Goal: Task Accomplishment & Management: Manage account settings

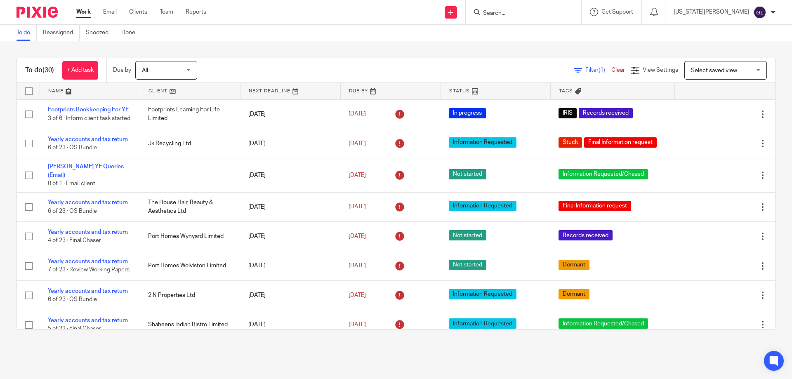
click at [523, 12] on input "Search" at bounding box center [520, 13] width 74 height 7
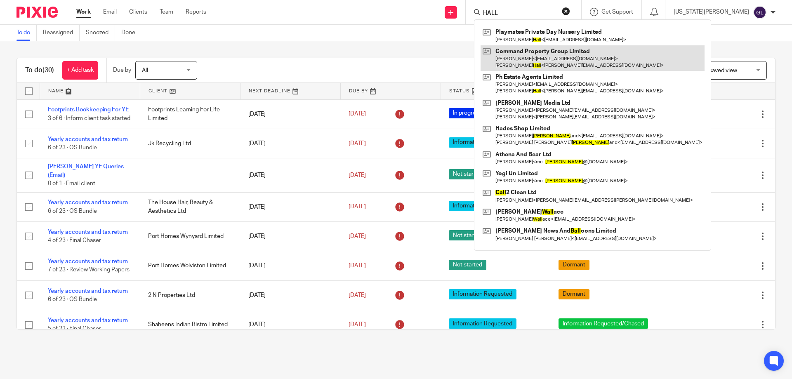
type input "HALL"
click at [561, 64] on link at bounding box center [593, 58] width 224 height 26
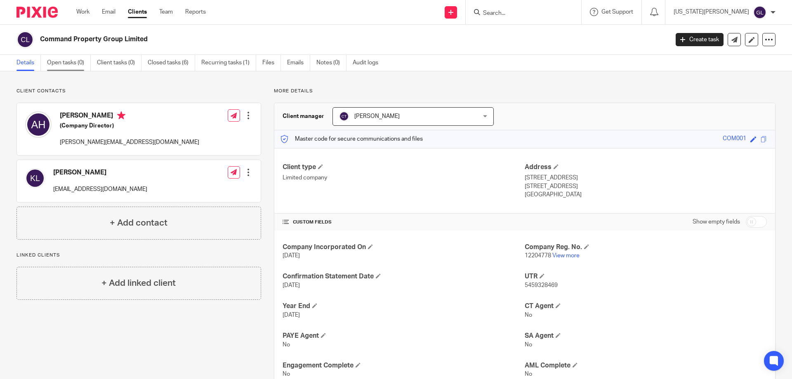
click at [73, 64] on link "Open tasks (0)" at bounding box center [69, 63] width 44 height 16
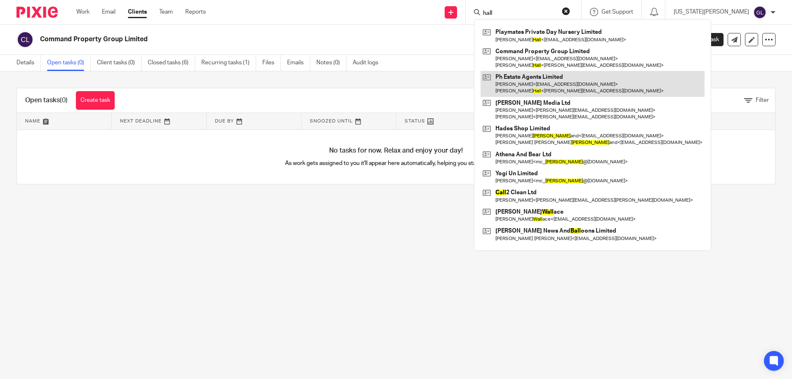
type input "hall"
click at [609, 88] on link at bounding box center [593, 84] width 224 height 26
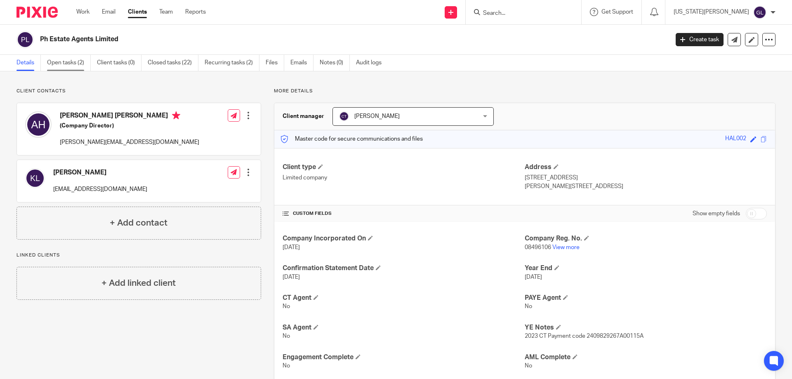
click at [74, 66] on link "Open tasks (2)" at bounding box center [69, 63] width 44 height 16
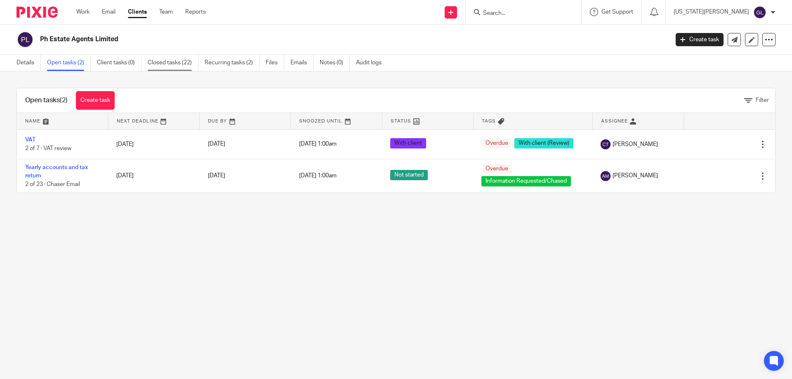
click at [171, 63] on link "Closed tasks (22)" at bounding box center [173, 63] width 51 height 16
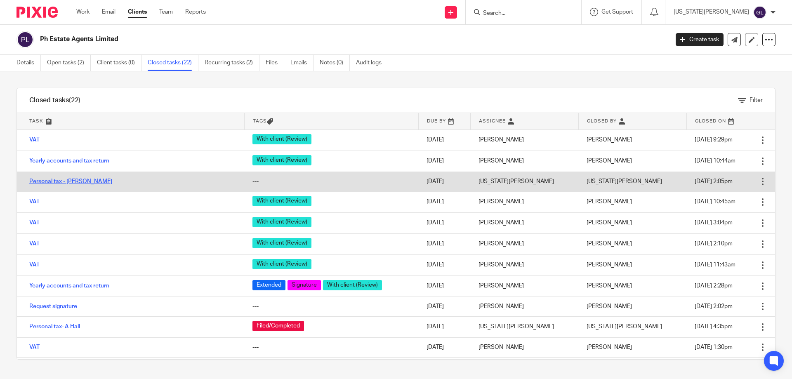
click at [66, 183] on link "Personal tax - [PERSON_NAME]" at bounding box center [70, 182] width 83 height 6
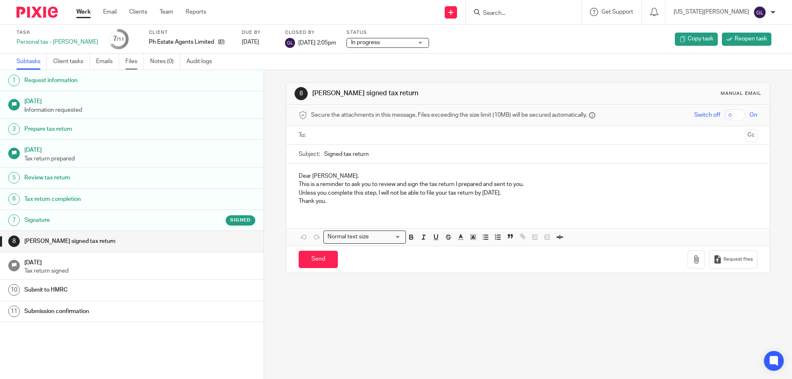
click at [137, 61] on link "Files" at bounding box center [134, 62] width 19 height 16
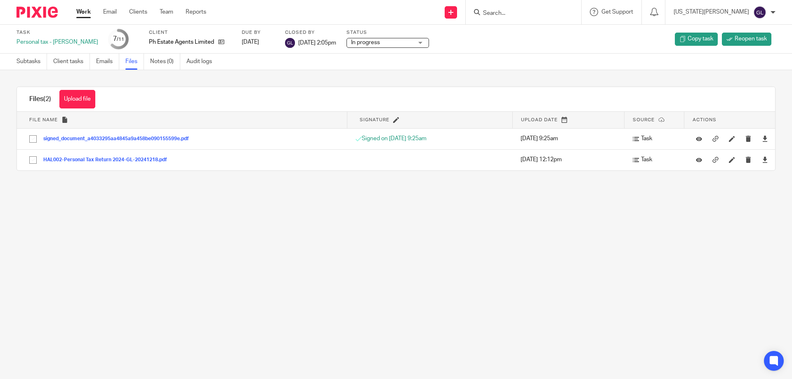
click at [405, 184] on div "Upload file Drag & Drop your files, or click here Files uploading... Files (2) …" at bounding box center [396, 128] width 792 height 117
click at [108, 61] on link "Emails" at bounding box center [107, 62] width 23 height 16
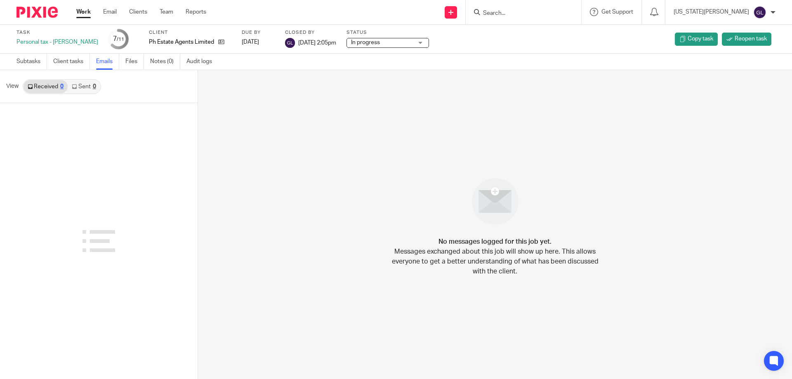
click at [90, 89] on link "Sent 0" at bounding box center [84, 86] width 32 height 13
